Goal: Task Accomplishment & Management: Manage account settings

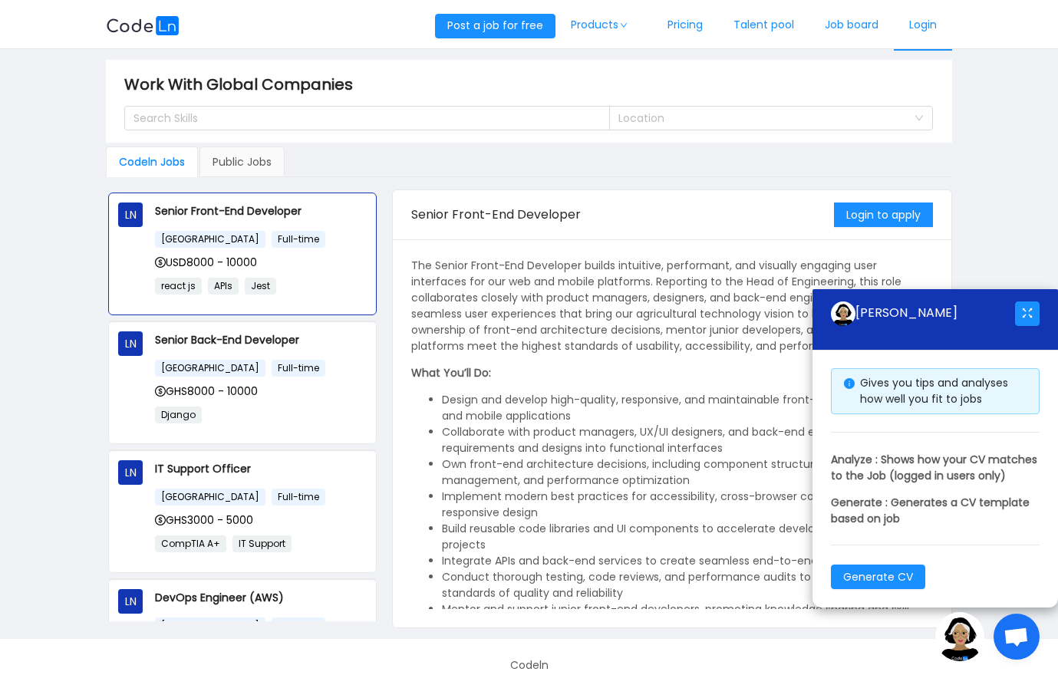
click at [926, 12] on link "Login" at bounding box center [922, 25] width 58 height 51
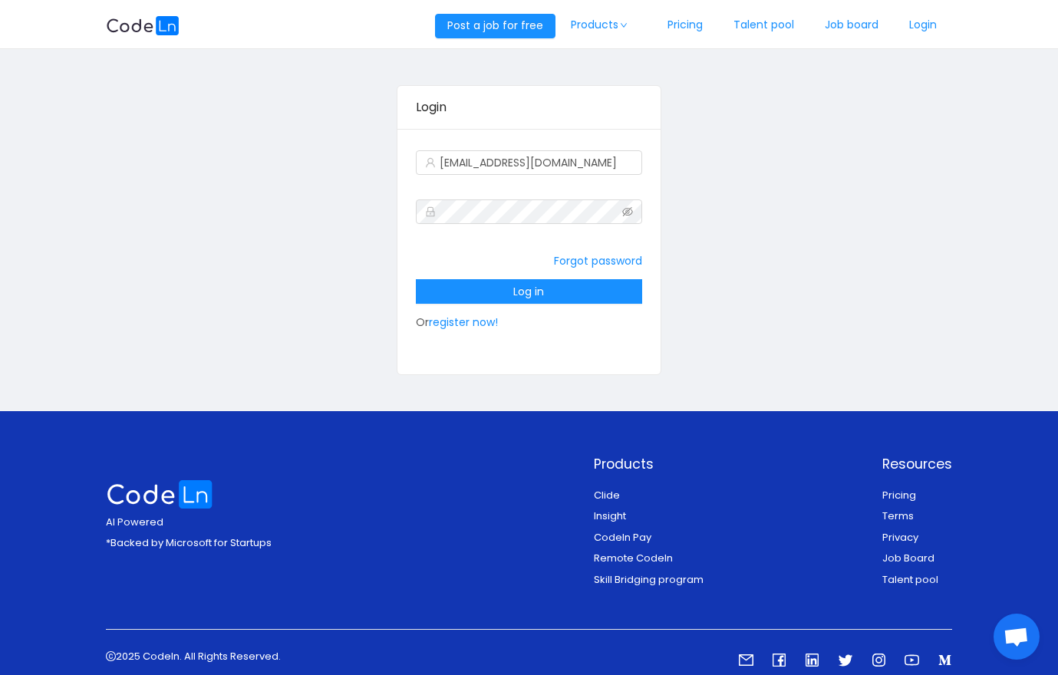
click at [499, 276] on div "Forgot password Log in Or register now!" at bounding box center [529, 291] width 227 height 92
click at [501, 283] on button "Log in" at bounding box center [529, 291] width 227 height 25
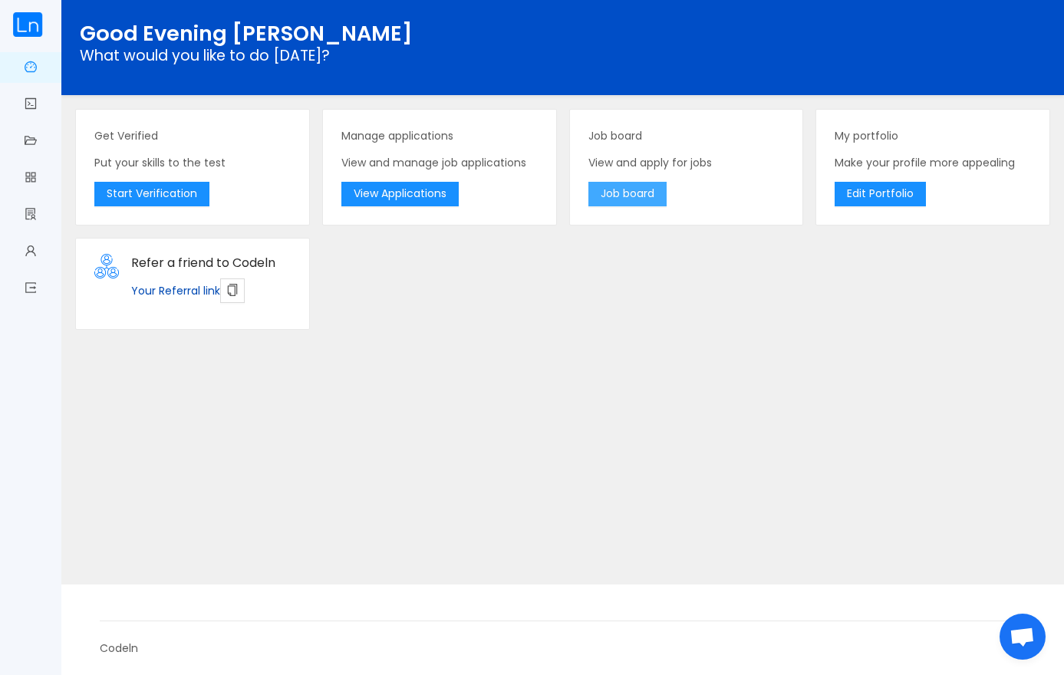
click at [653, 188] on button "Job board" at bounding box center [627, 194] width 78 height 25
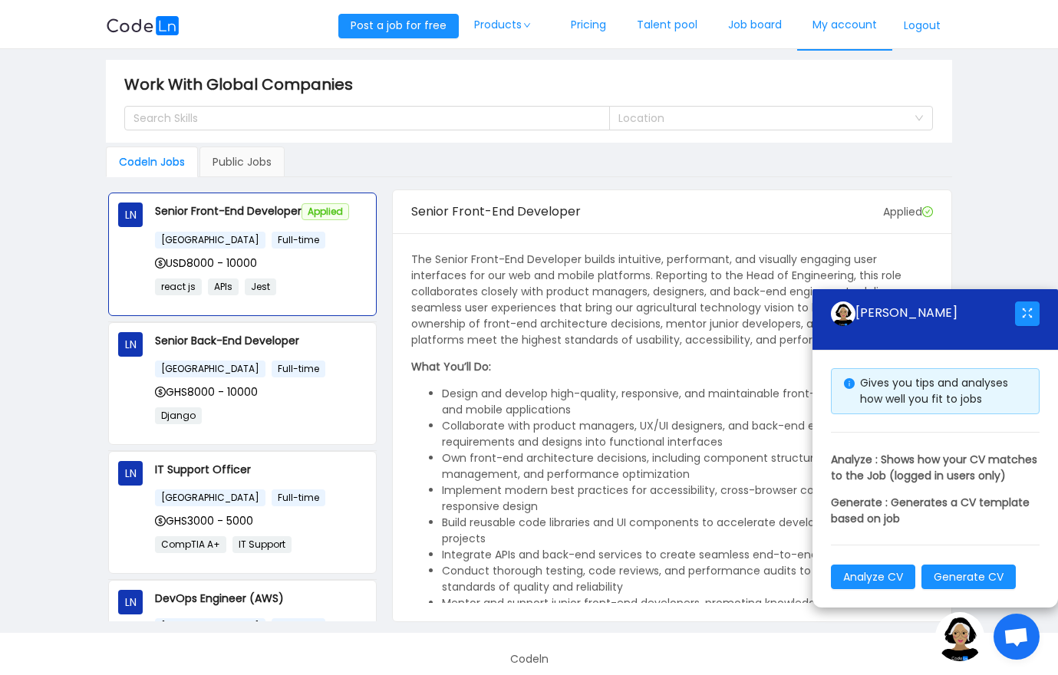
click at [844, 27] on link "My account" at bounding box center [844, 25] width 95 height 51
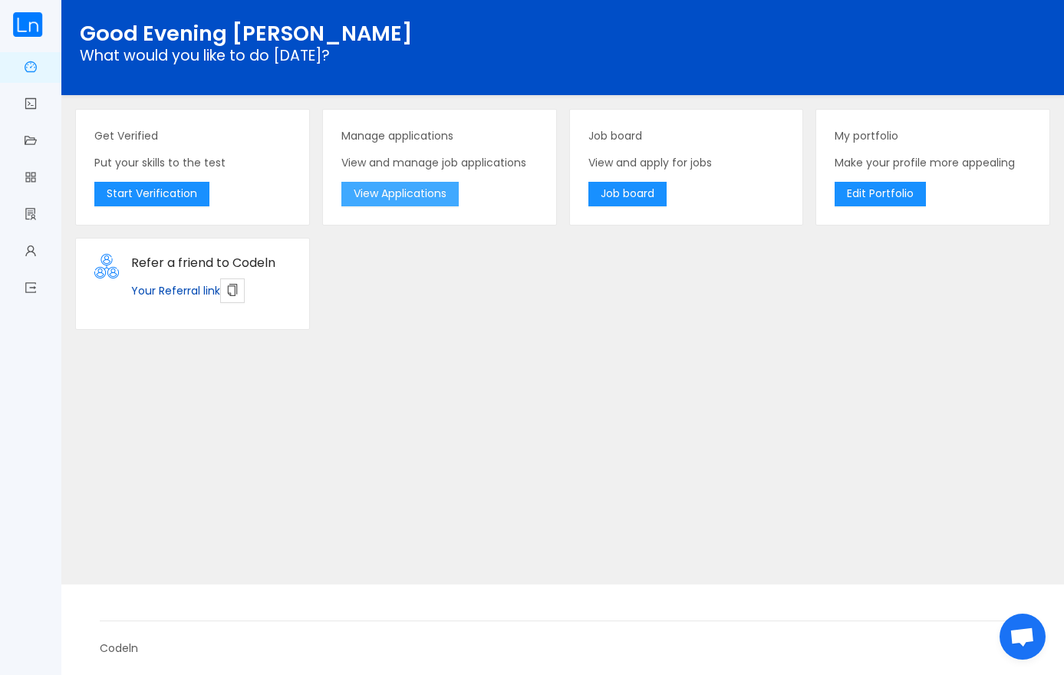
click at [412, 195] on button "View Applications" at bounding box center [399, 194] width 117 height 25
